Goal: Use online tool/utility: Use online tool/utility

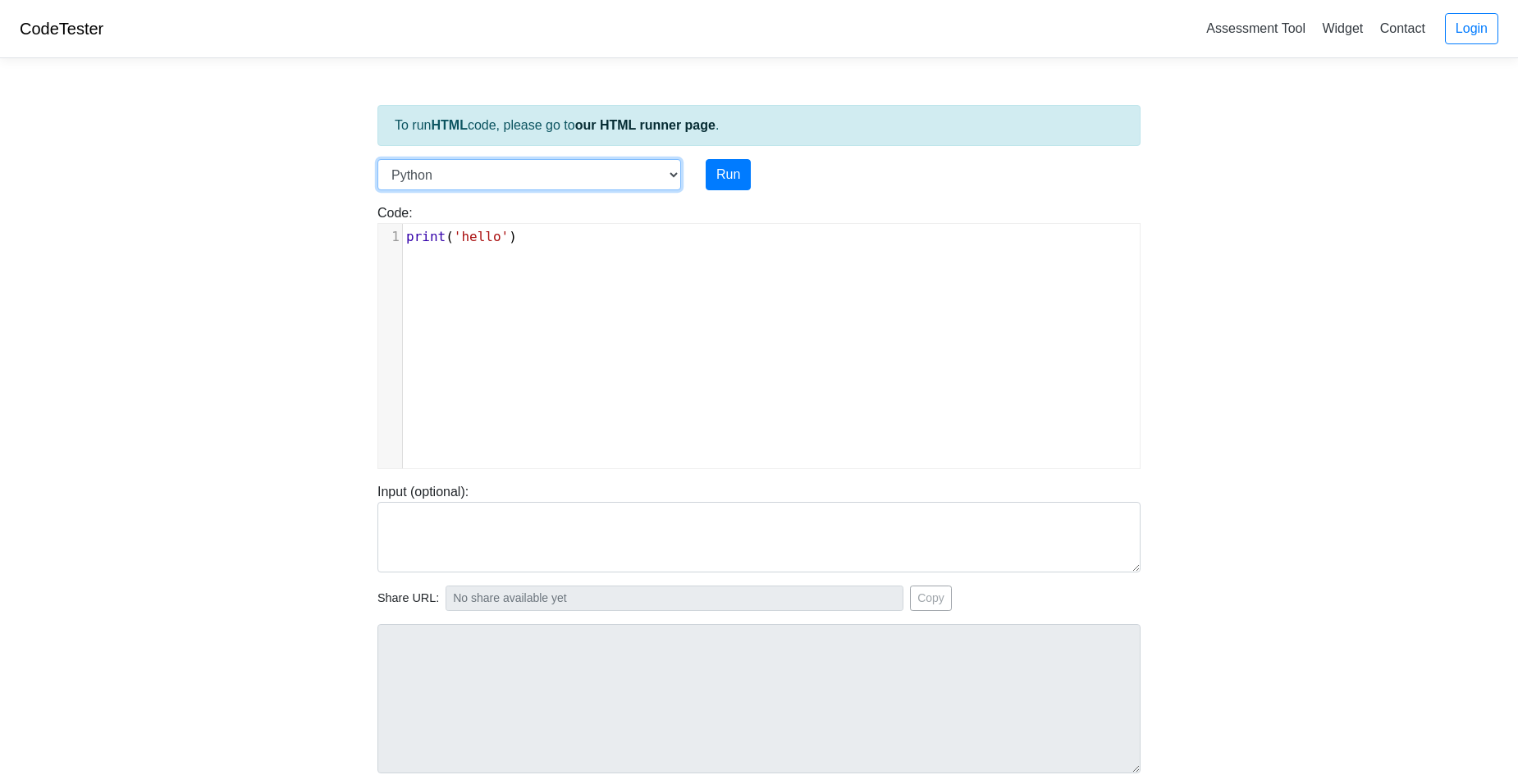
click at [664, 183] on select "C C++ Go Java Javascript Python Ruby" at bounding box center [529, 175] width 303 height 31
select select "c"
click at [377, 159] on select "C C++ Go Java Javascript Python Ruby" at bounding box center [529, 175] width 303 height 31
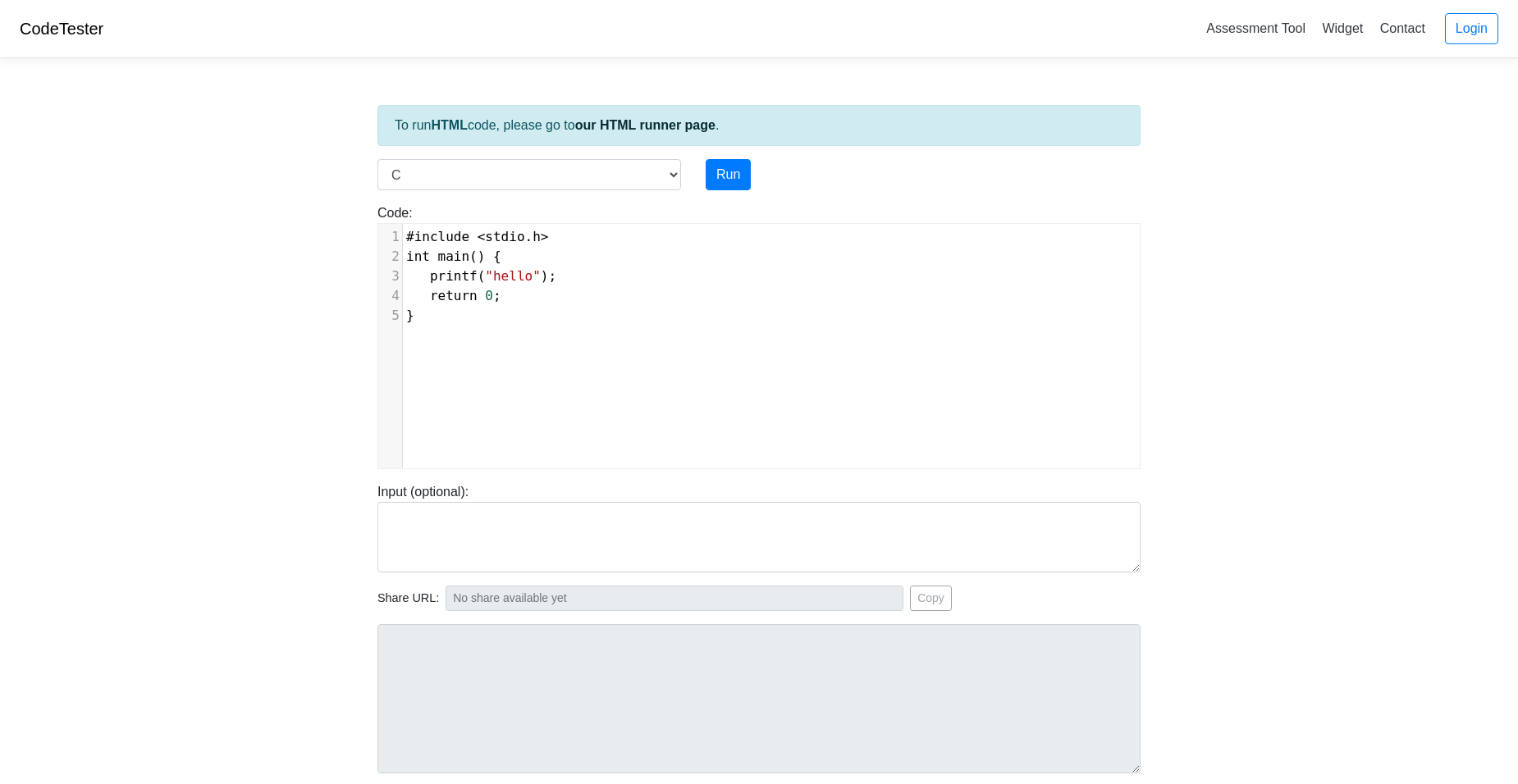
click at [567, 301] on pre "return 0 ;" at bounding box center [777, 296] width 749 height 20
type textarea "#include <stdio.h> int main() { printf("hello"); return 0; }"
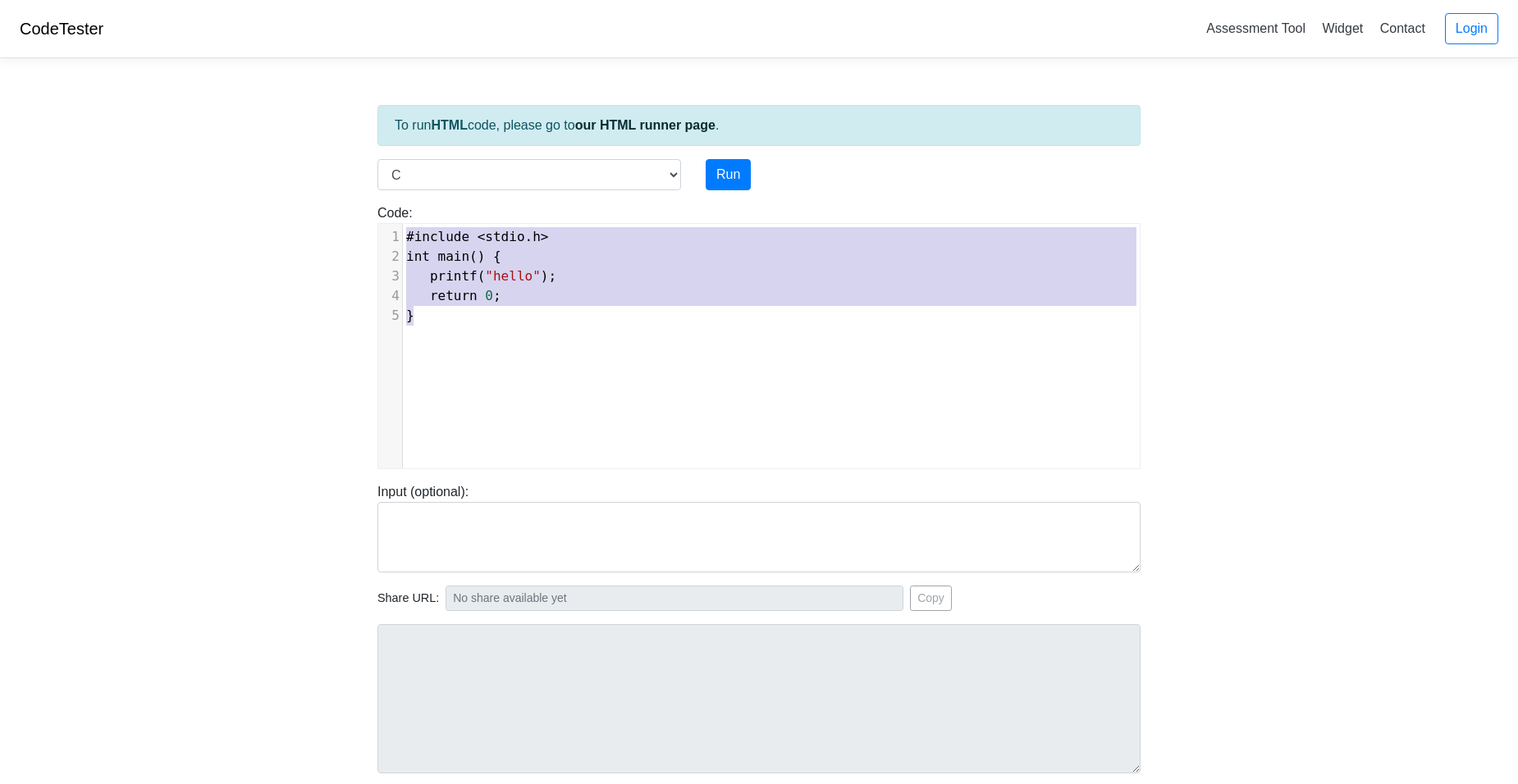
click at [459, 280] on span "printf" at bounding box center [454, 276] width 48 height 15
type textarea "#include <stdio.h> int main() { printf("hello"); return 0; }"
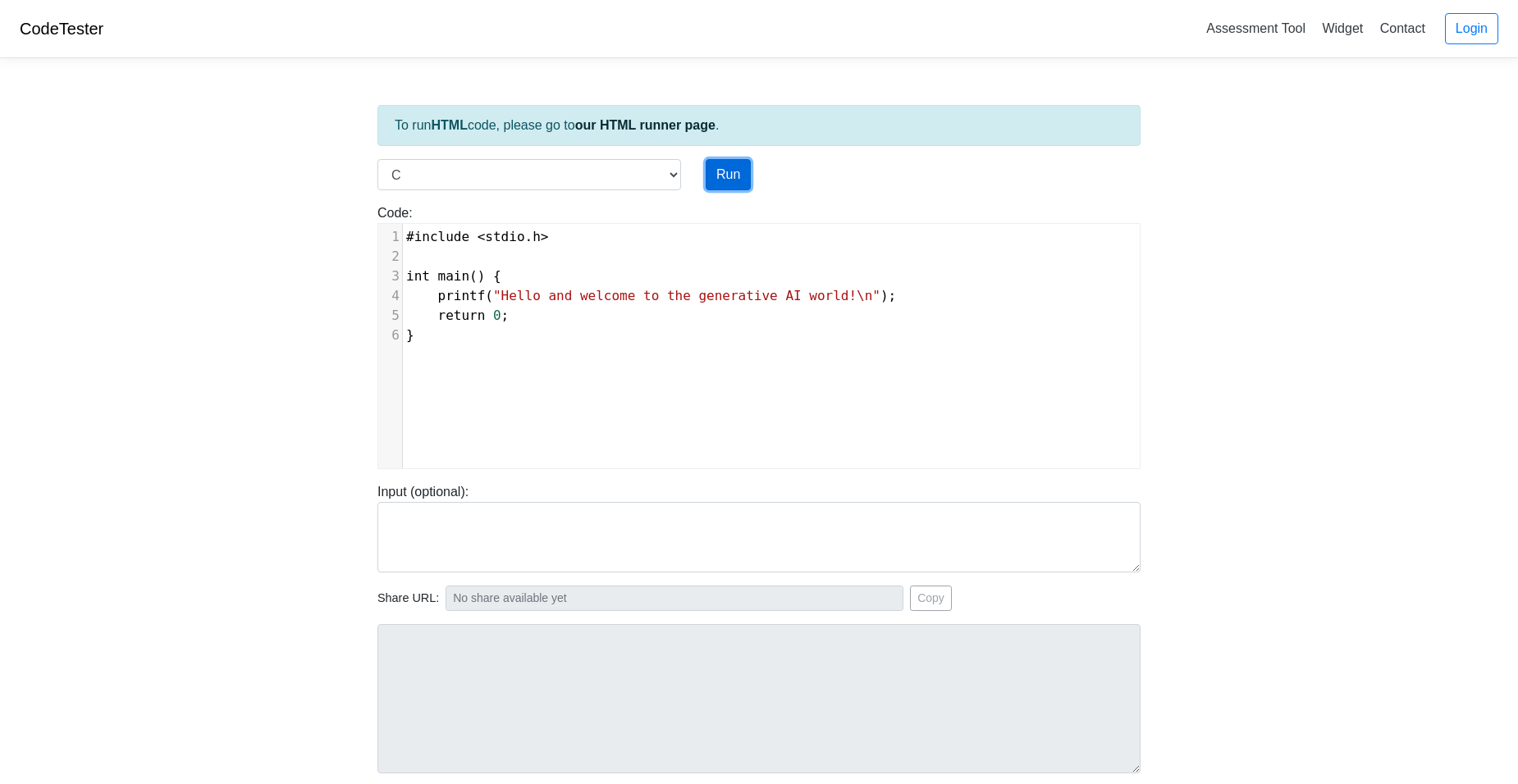
click at [729, 180] on button "Run" at bounding box center [728, 175] width 45 height 31
type input "https://codetester.io/runner?s=aPz2ej4qXj"
type textarea "Stdout: Hello and welcome to the generative AI world!"
click at [500, 300] on span ""Hello and welcome to the generative AI world!\n"" at bounding box center [687, 296] width 387 height 15
click at [510, 279] on pre "int main () {" at bounding box center [777, 276] width 749 height 20
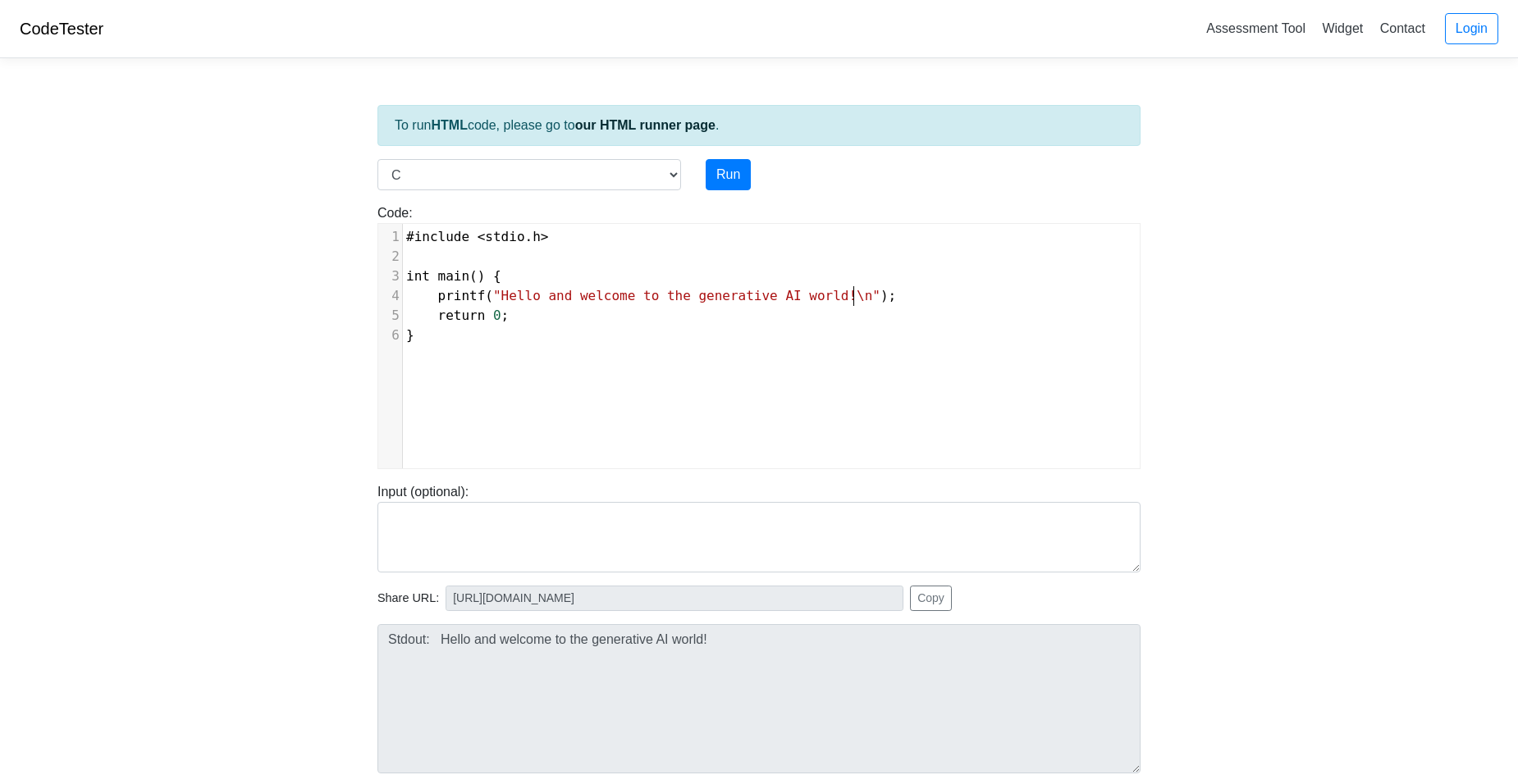
click at [873, 293] on pre "printf ( "Hello and welcome to the generative AI world!\n" );" at bounding box center [777, 296] width 749 height 20
type textarea "scanf()"
type textarea """"
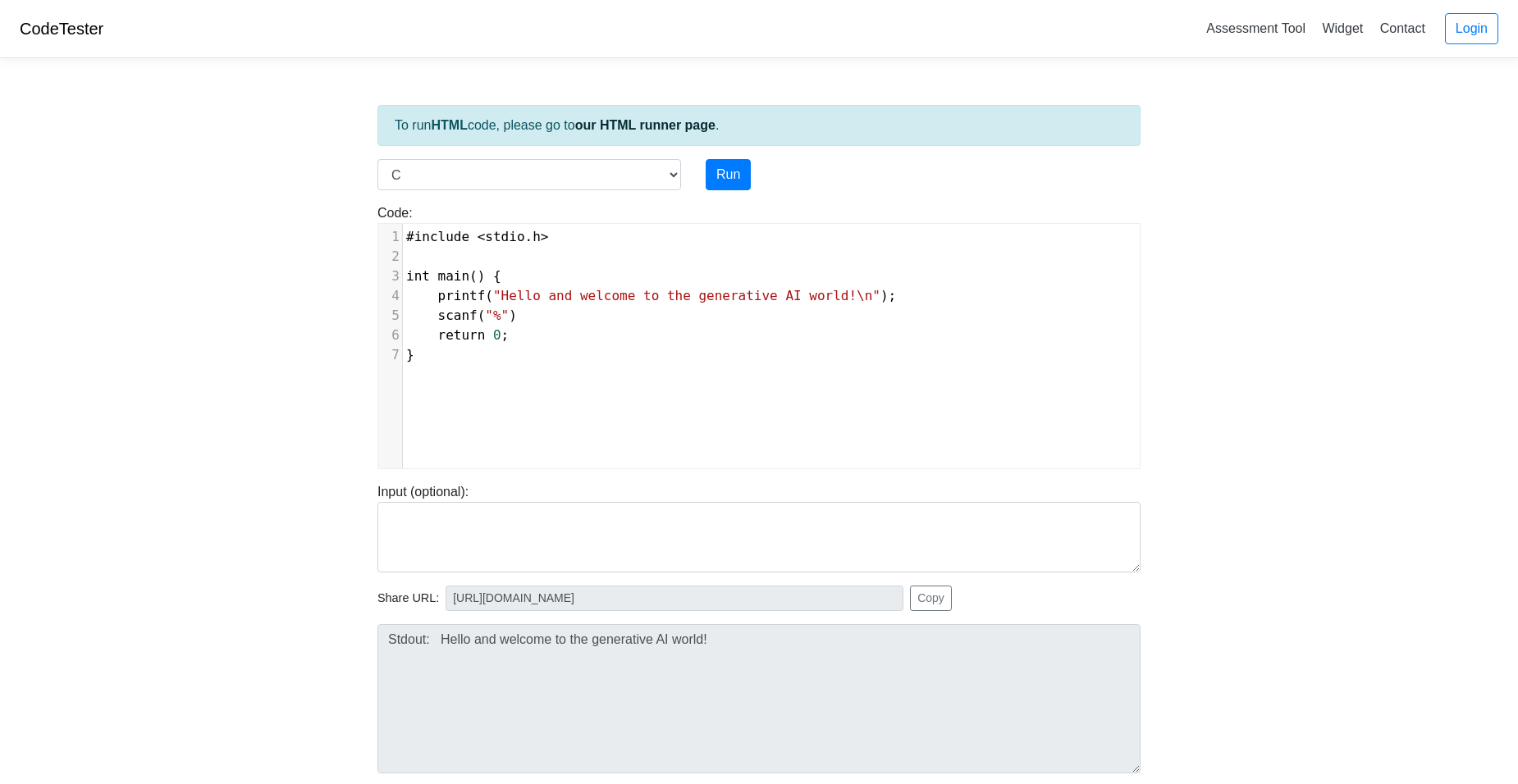
type textarea "%d"
type textarea ",n"
click at [715, 188] on button "Run" at bounding box center [728, 175] width 45 height 31
type input "https://codetester.io/runner?s=DZlwAdkQzM"
type textarea "Submission status: Compilation Error Compile Output: main.c: In function ‘main’…"
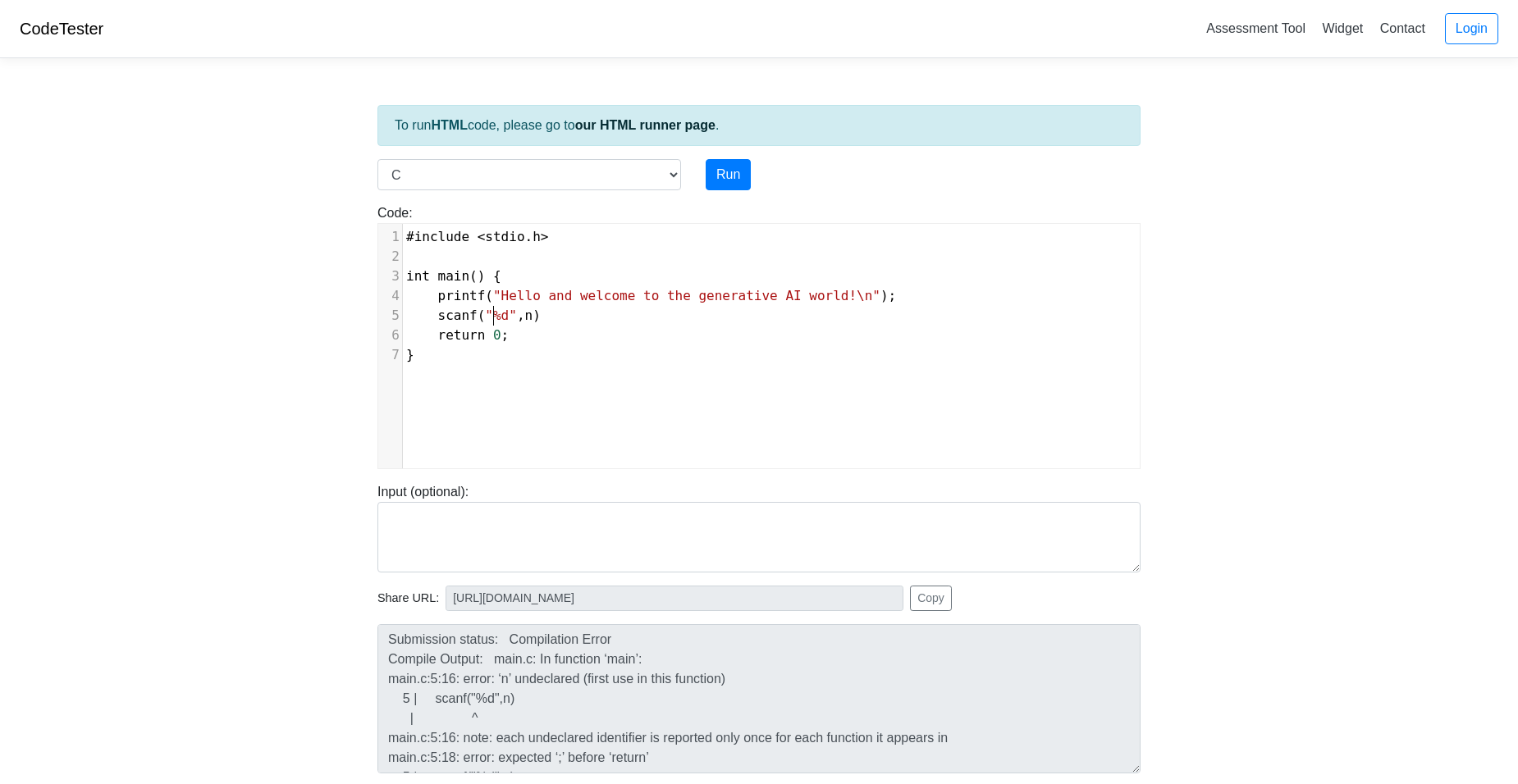
click at [492, 317] on span ""%d"" at bounding box center [501, 315] width 32 height 15
type textarea "("%"
click at [492, 317] on span ""%d"" at bounding box center [501, 315] width 32 height 15
click at [502, 316] on span ""%d"" at bounding box center [501, 315] width 32 height 15
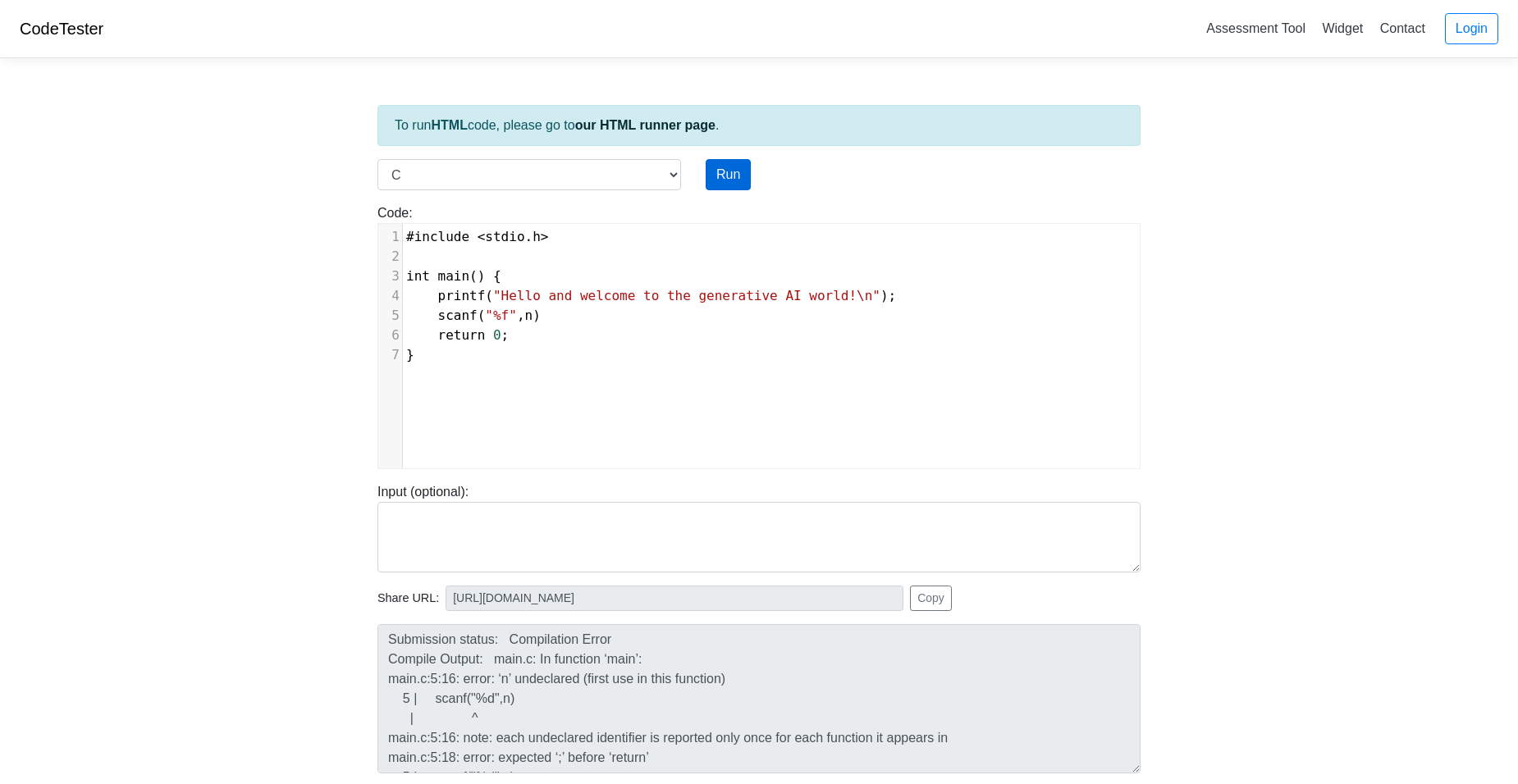
type textarea "f"
click at [718, 183] on button "Run" at bounding box center [728, 175] width 45 height 31
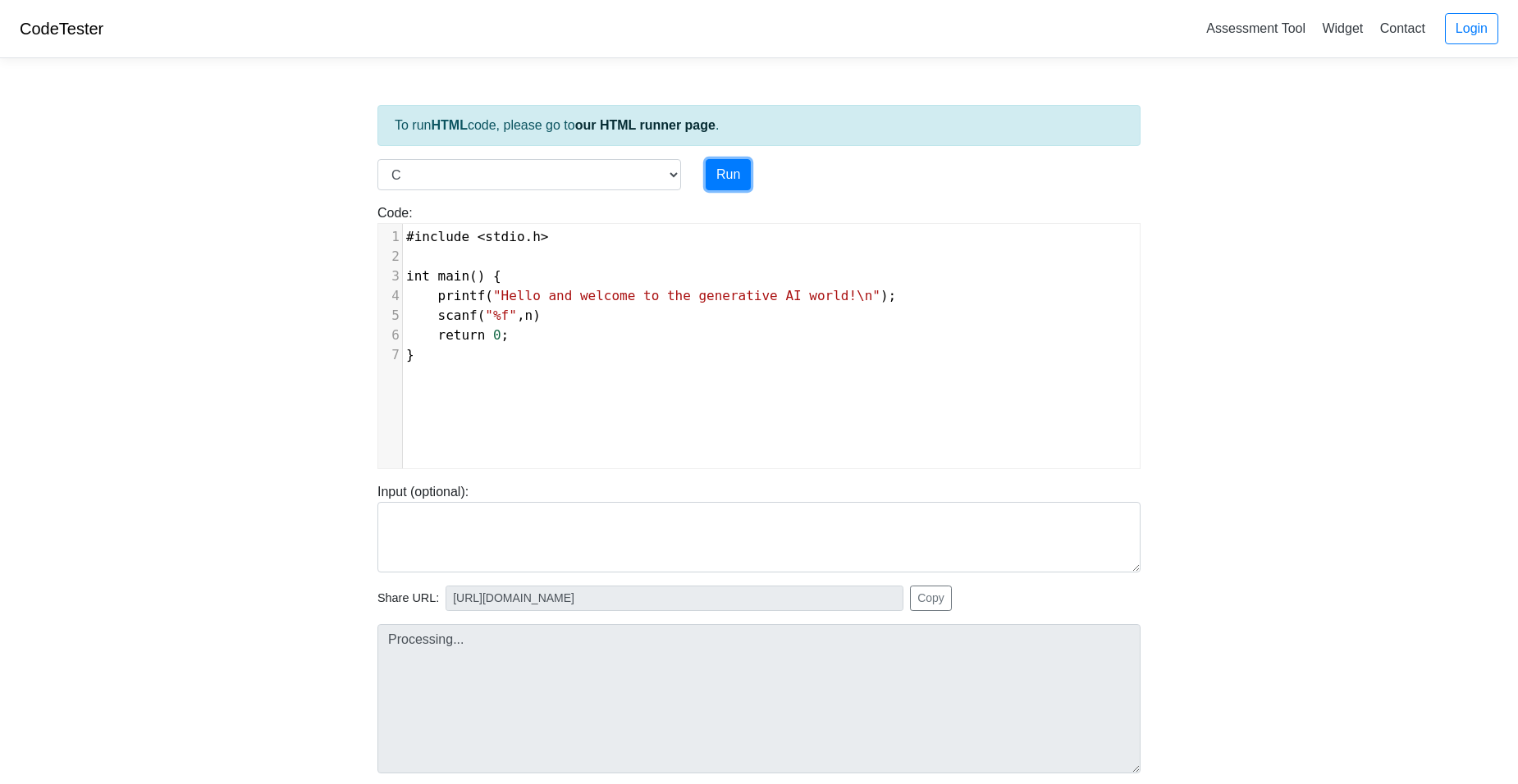
type input "https://codetester.io/runner?s=DdWM0bLQzo"
type textarea "Submission status: Compilation Error Compile Output: main.c: In function ‘main’…"
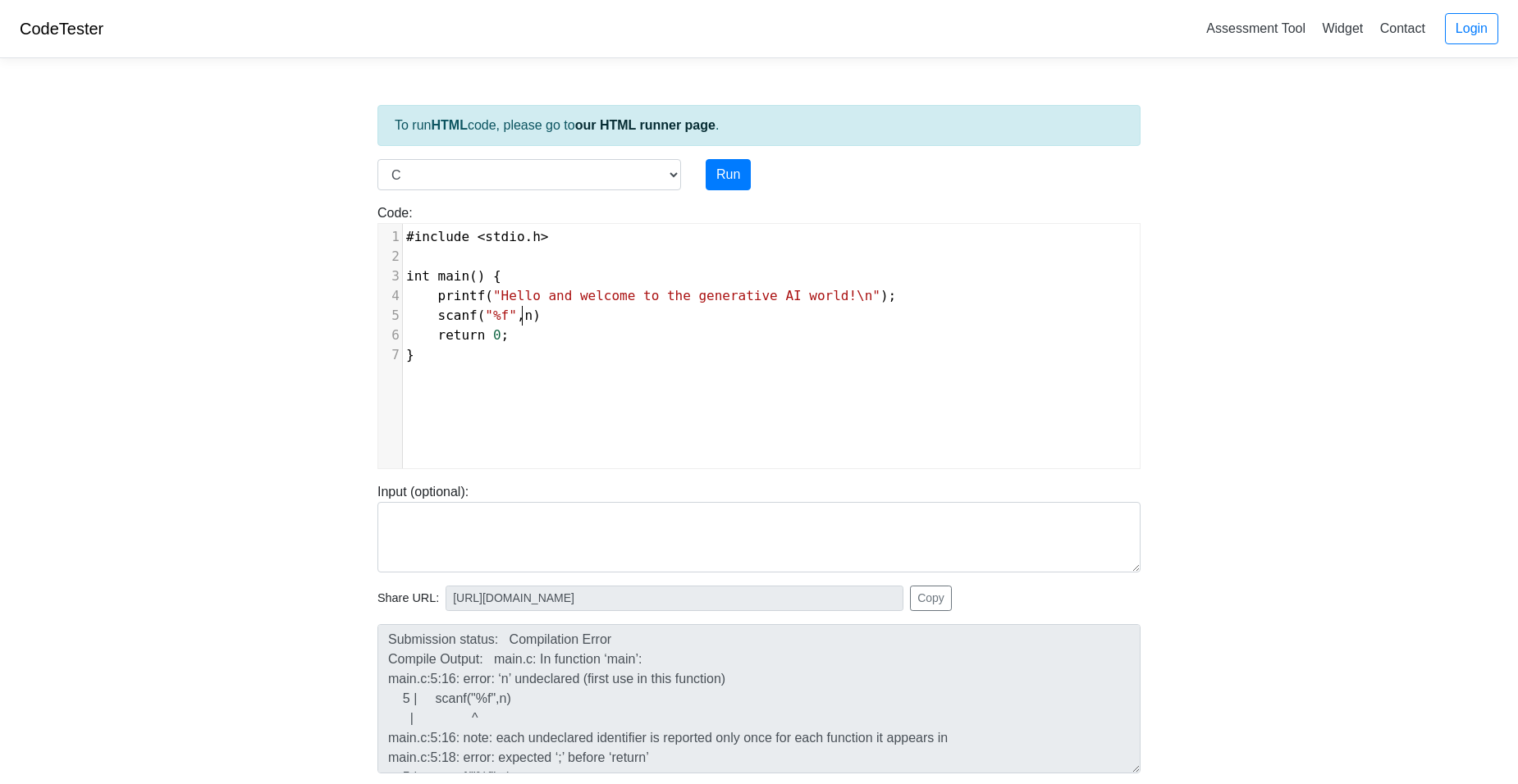
scroll to position [7, 7]
click at [525, 316] on span "n" at bounding box center [530, 315] width 9 height 15
click at [732, 165] on button "Run" at bounding box center [728, 175] width 45 height 31
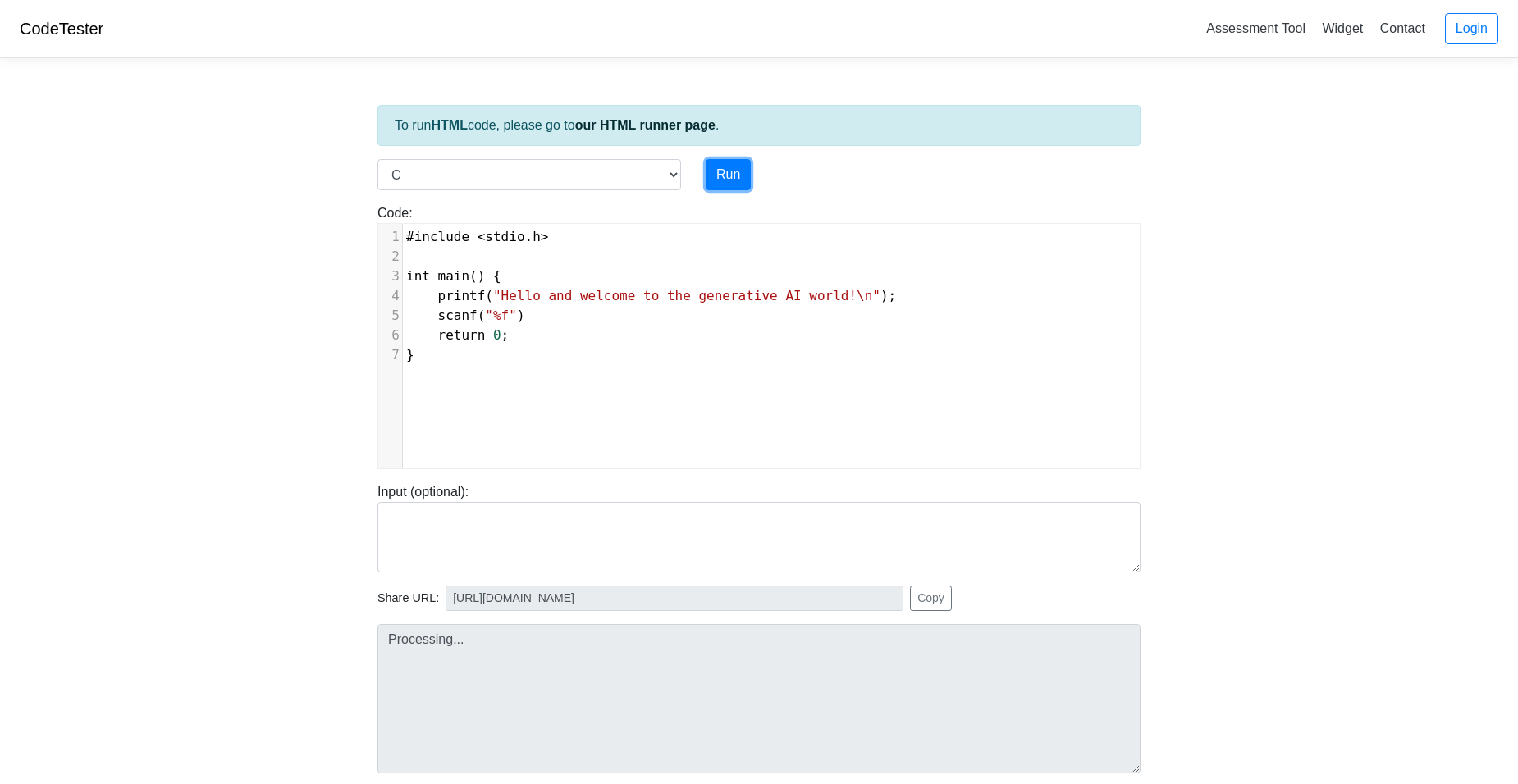
type input "https://codetester.io/runner?s=64zo8BOYWb"
type textarea "Submission status: Compilation Error Compile Output: main.c: In function ‘main’…"
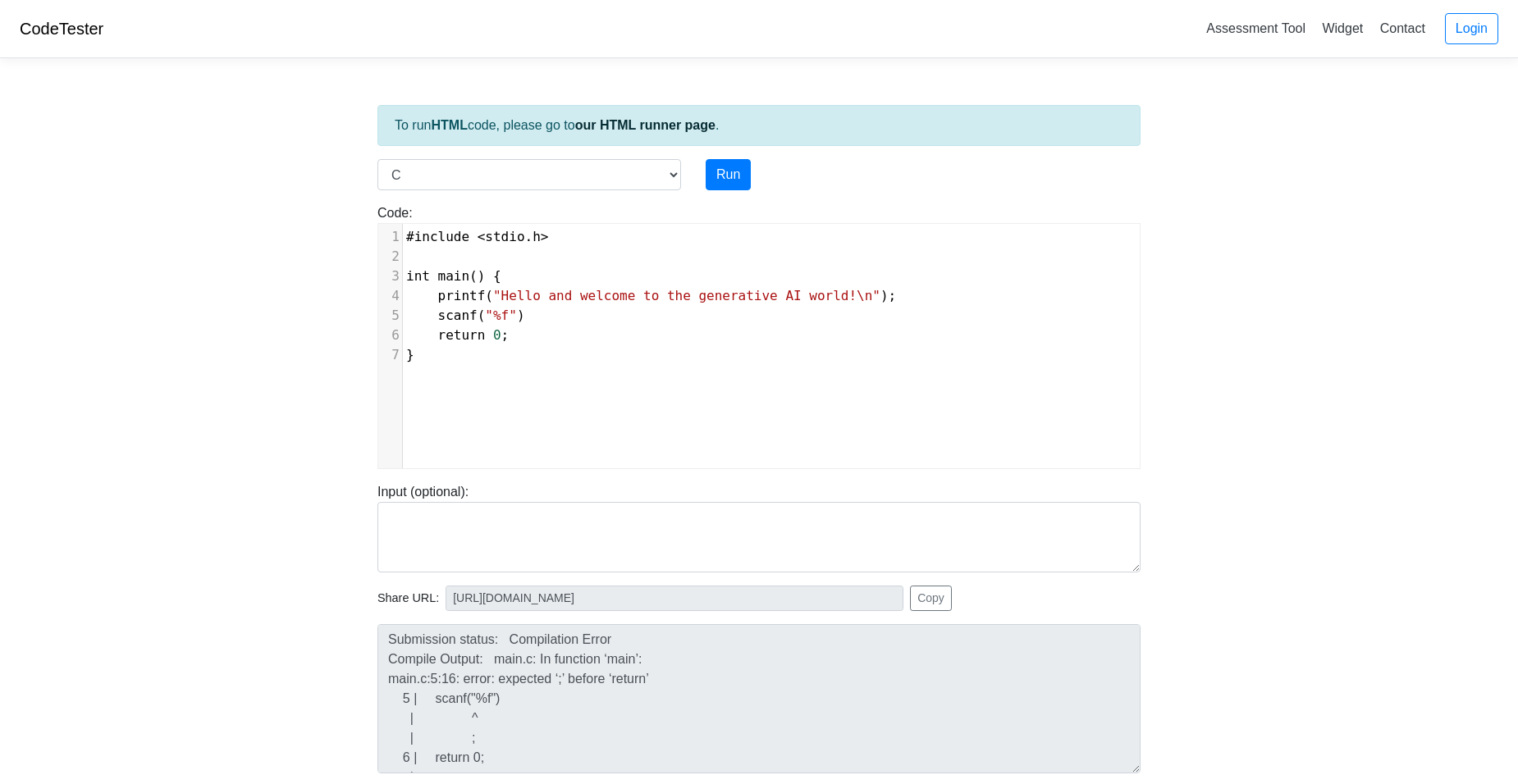
scroll to position [7, 0]
click at [531, 278] on pre "int main () {" at bounding box center [777, 276] width 749 height 20
type textarea "int n=0;"
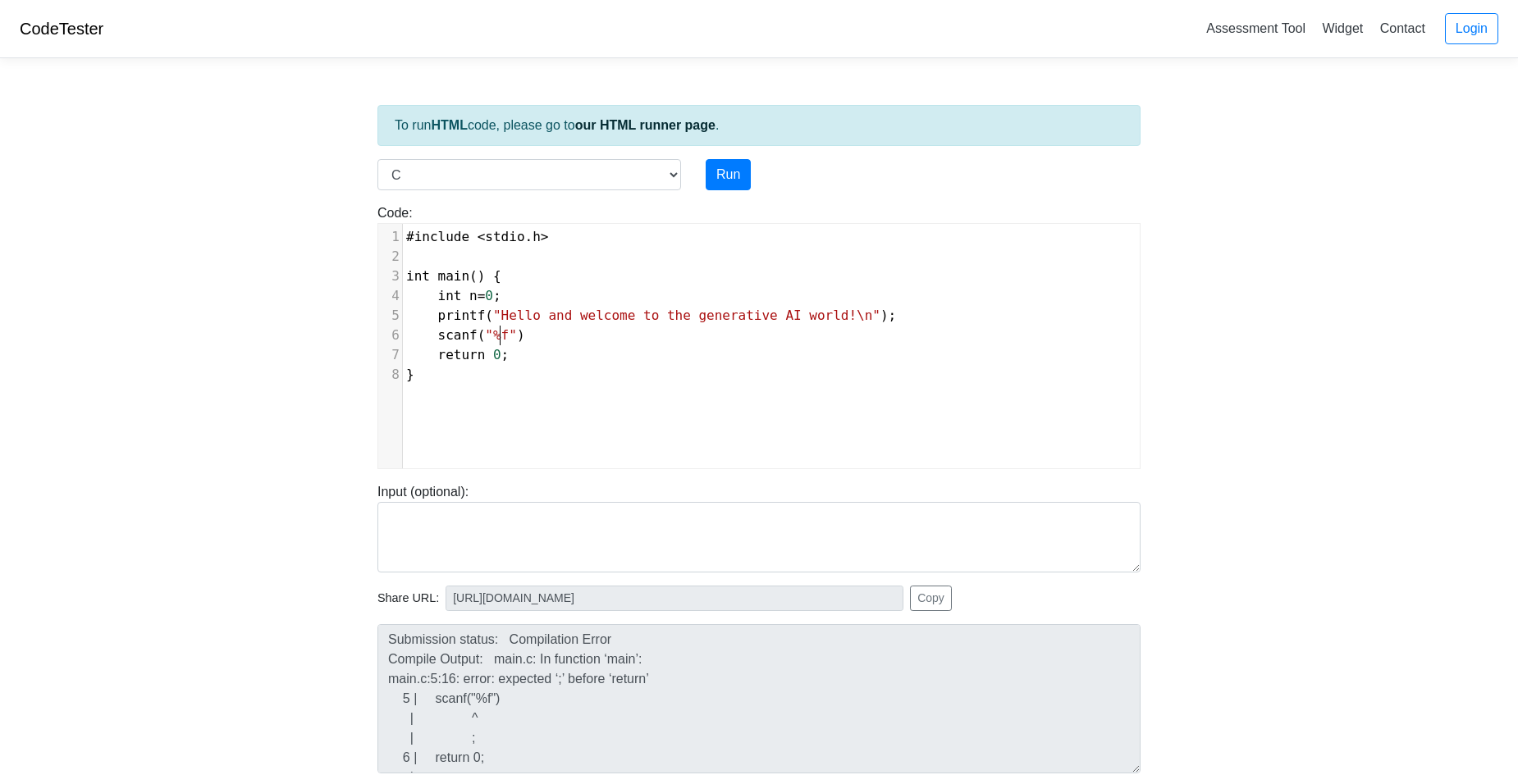
click at [498, 335] on span ""%f"" at bounding box center [501, 335] width 32 height 15
click at [508, 336] on span "scanf ( "%f" )" at bounding box center [465, 335] width 119 height 15
type textarea ",n"
click at [731, 169] on button "Run" at bounding box center [728, 175] width 45 height 31
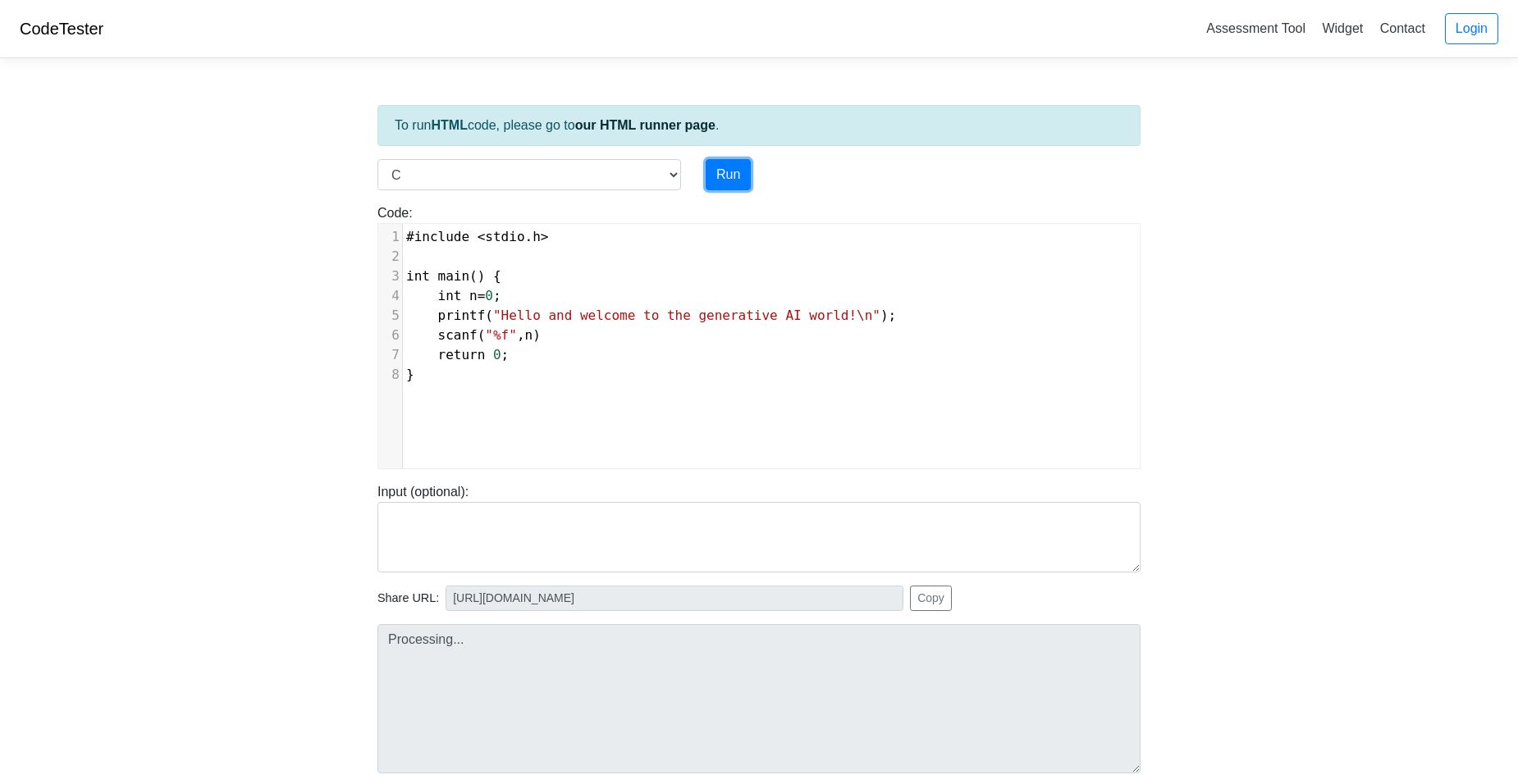
type input "https://codetester.io/runner?s=59zJdD54lj"
type textarea "Submission status: Compilation Error Compile Output: main.c: In function ‘main’…"
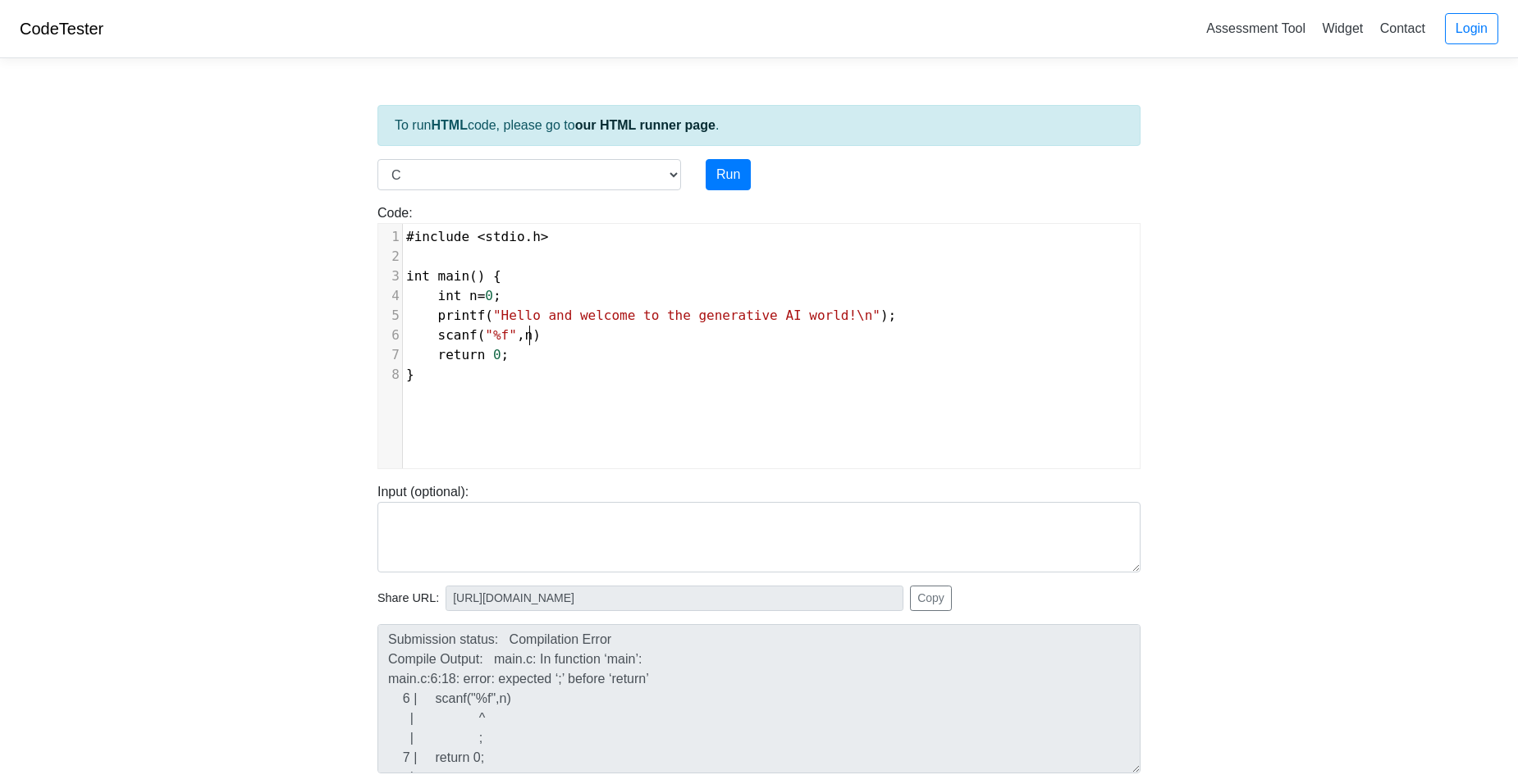
click at [567, 328] on pre "scanf ( "%f" , n )" at bounding box center [777, 335] width 749 height 20
type textarea ";"
click at [723, 181] on button "Run" at bounding box center [728, 175] width 45 height 31
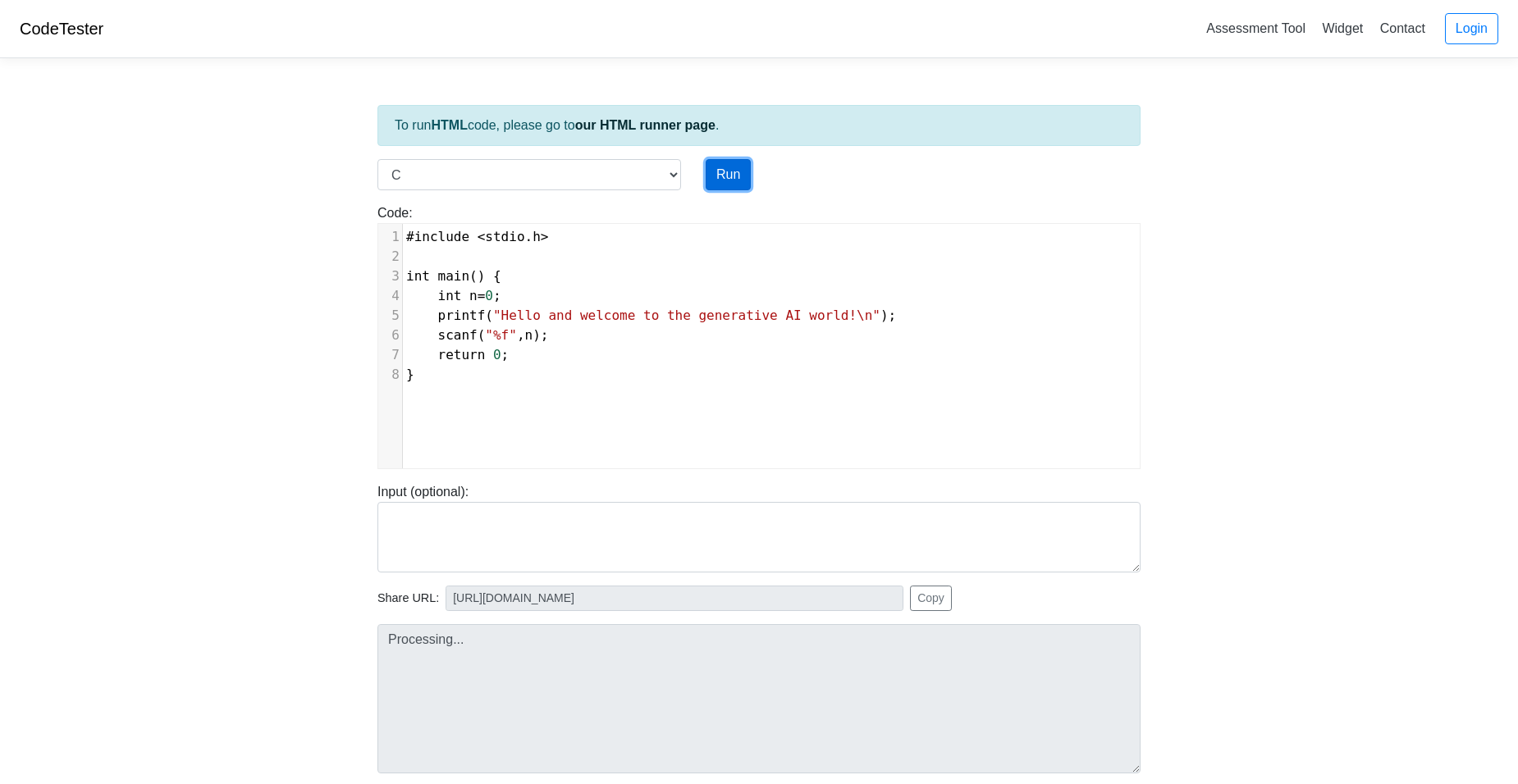
type input "https://codetester.io/runner?s=oQXdOpj1lR"
type textarea "Stdout: Hello and welcome to the generative AI world!"
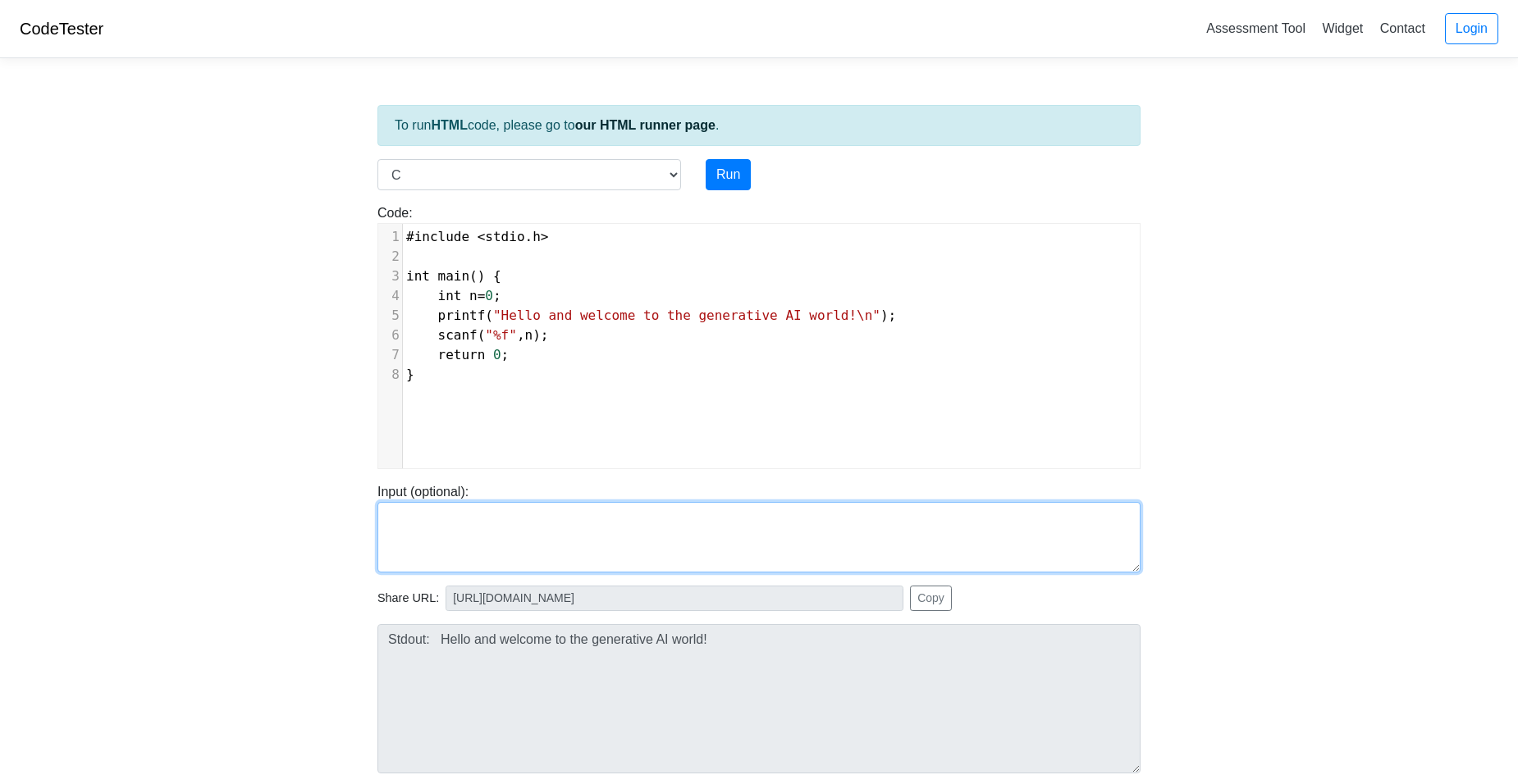
click at [590, 553] on textarea at bounding box center [759, 537] width 763 height 70
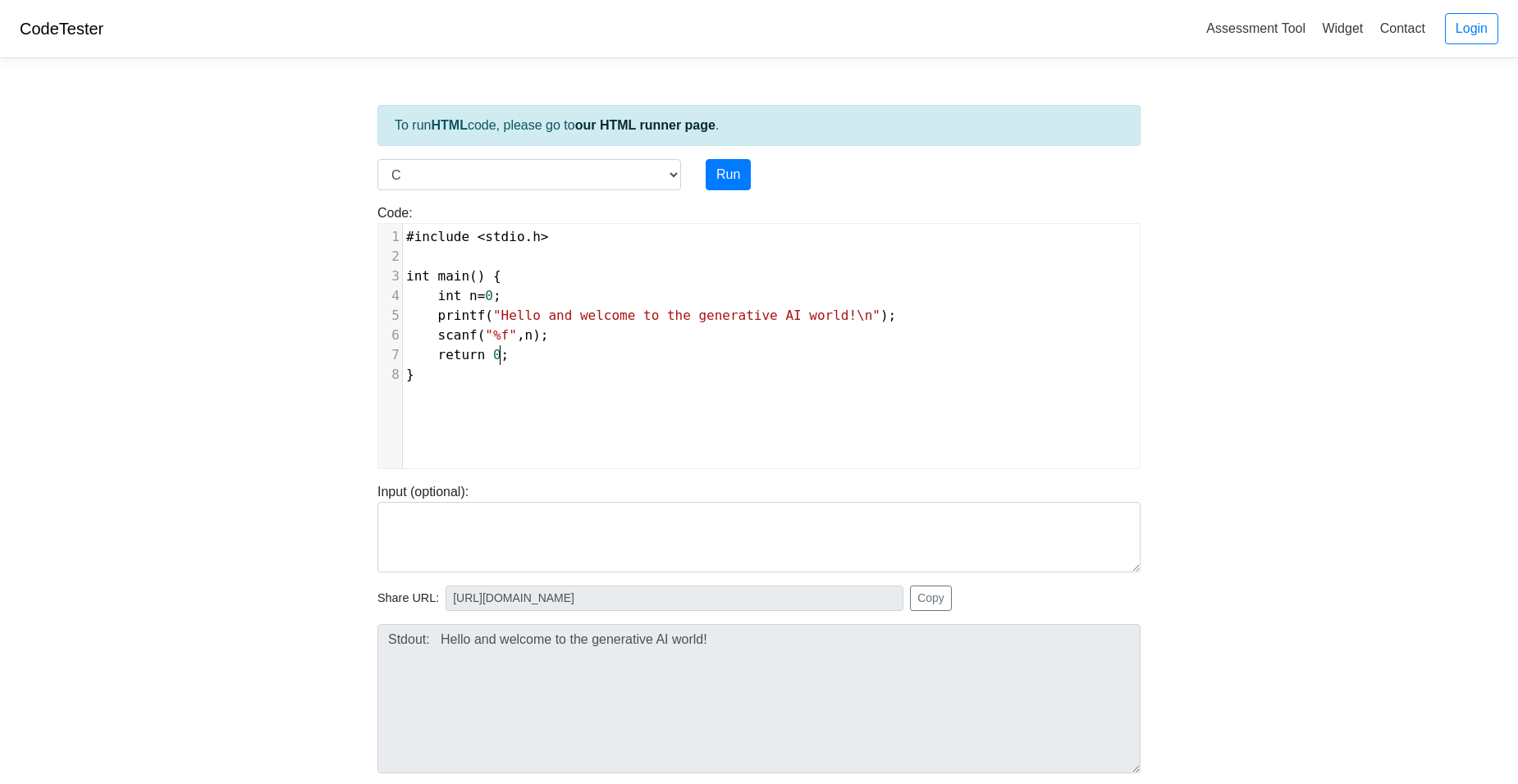
click at [517, 357] on pre "return 0 ;" at bounding box center [777, 355] width 749 height 20
type textarea "#include <stdio.h> int main() { int n=0; printf("Hello and welcome to the gener…"
